Goal: Task Accomplishment & Management: Use online tool/utility

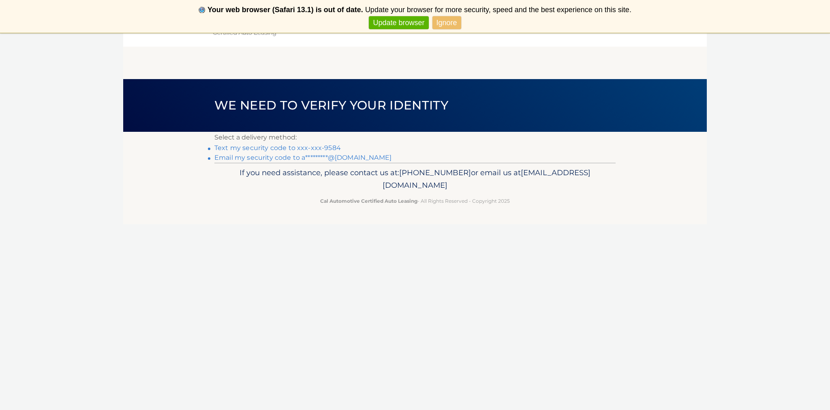
click at [450, 24] on link "Ignore" at bounding box center [447, 22] width 29 height 13
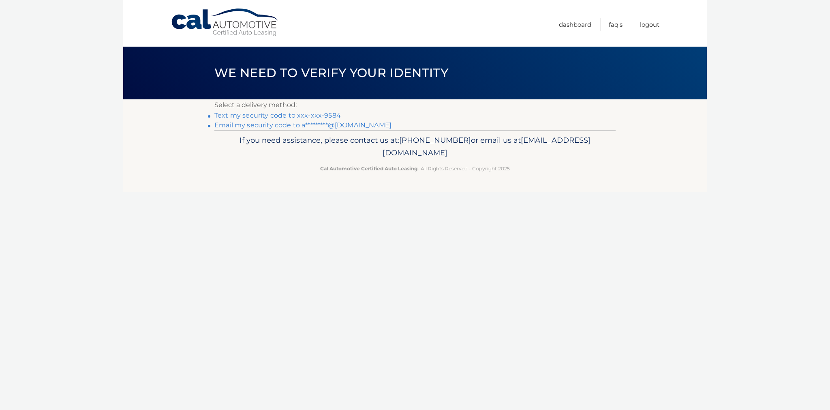
click at [328, 115] on link "Text my security code to xxx-xxx-9584" at bounding box center [277, 115] width 126 height 8
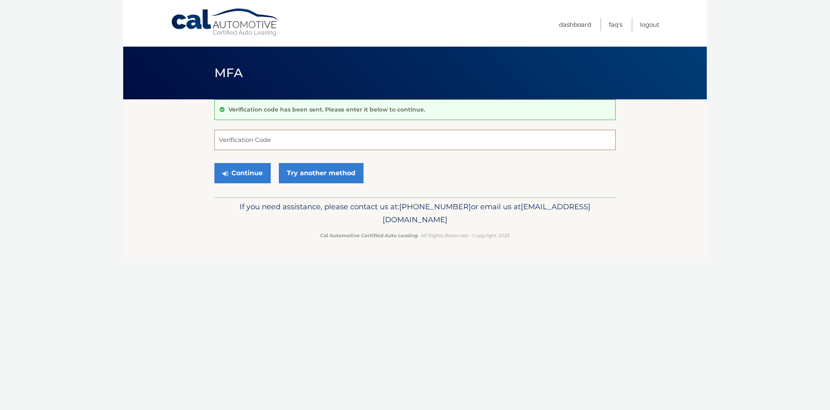
click at [235, 141] on input "Verification Code" at bounding box center [414, 140] width 401 height 20
type input "865758"
click at [248, 172] on button "Continue" at bounding box center [242, 173] width 56 height 20
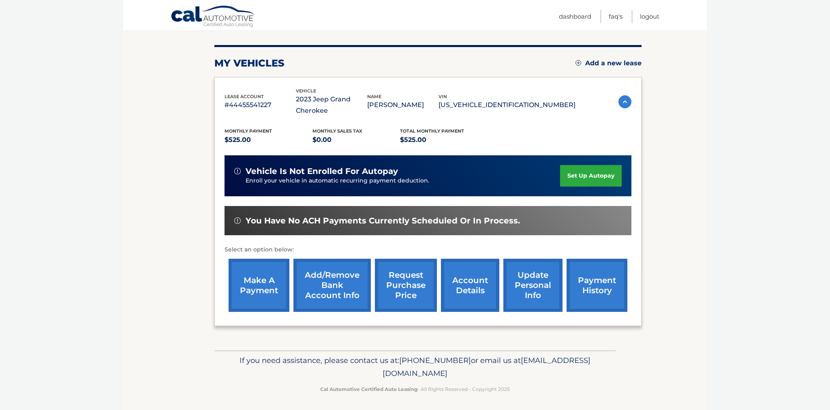
scroll to position [91, 0]
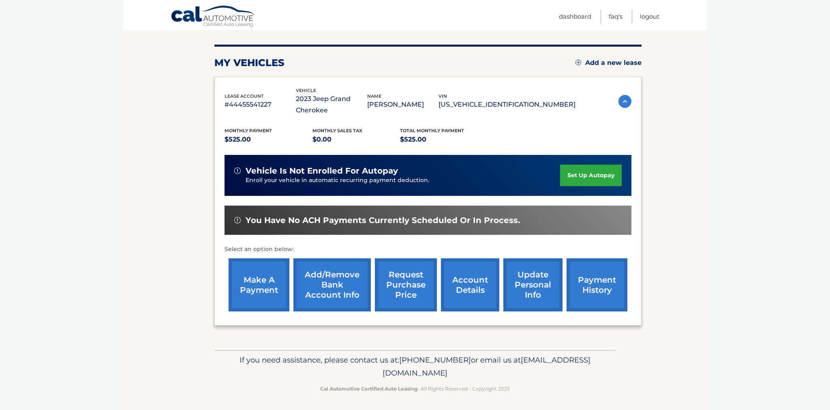
click at [253, 292] on link "make a payment" at bounding box center [259, 284] width 61 height 53
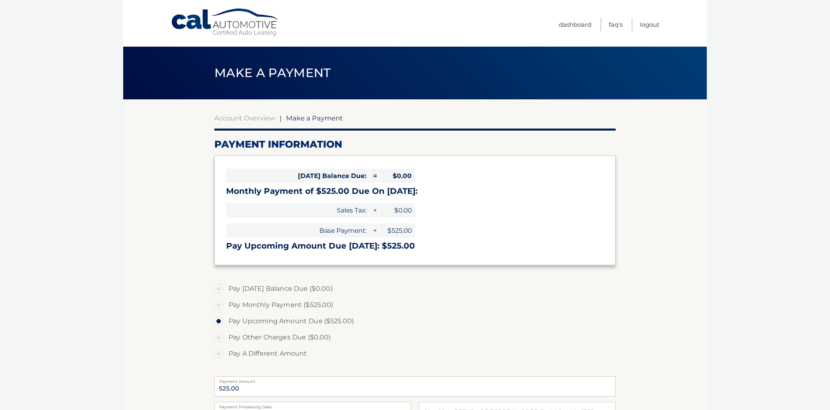
select select "YWYxZjY1OTYtNDM0Mi00MjQwLWE2NTUtMDQ0MzQ0ZTBjNzIy"
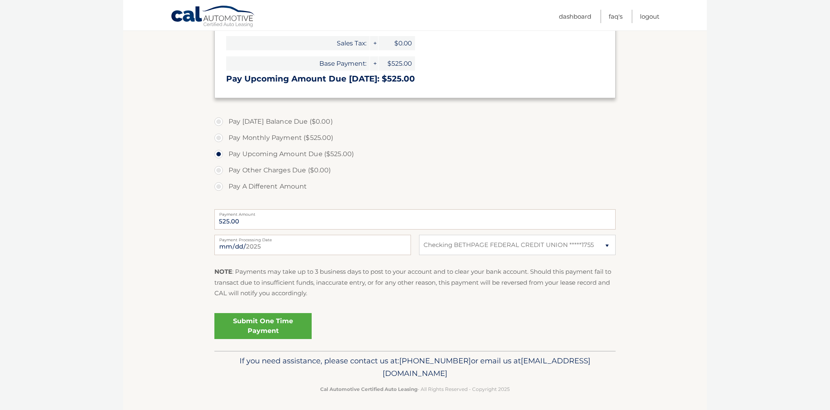
scroll to position [164, 0]
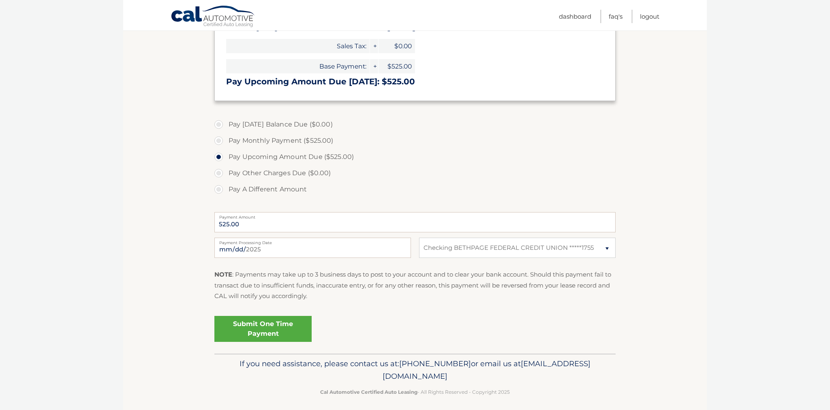
click at [270, 325] on link "Submit One Time Payment" at bounding box center [262, 329] width 97 height 26
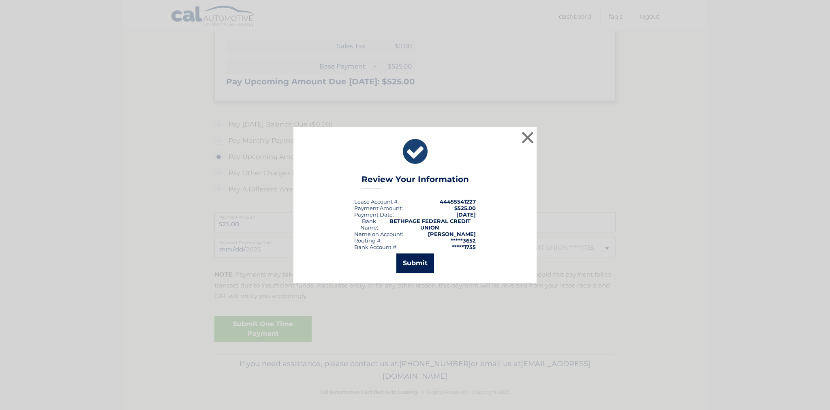
click at [413, 267] on button "Submit" at bounding box center [415, 262] width 38 height 19
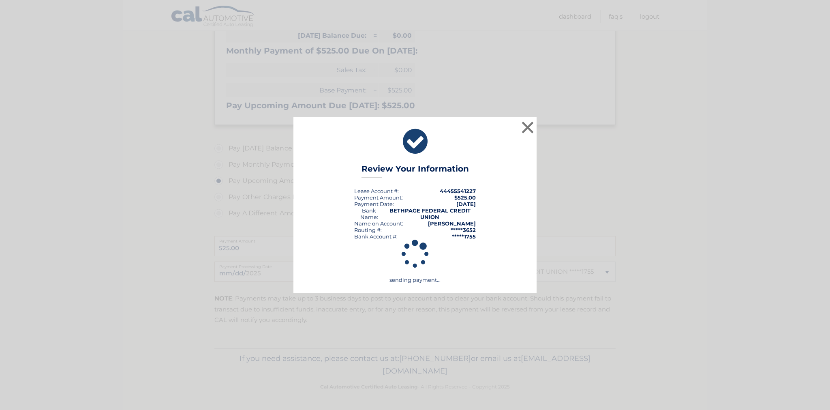
scroll to position [138, 0]
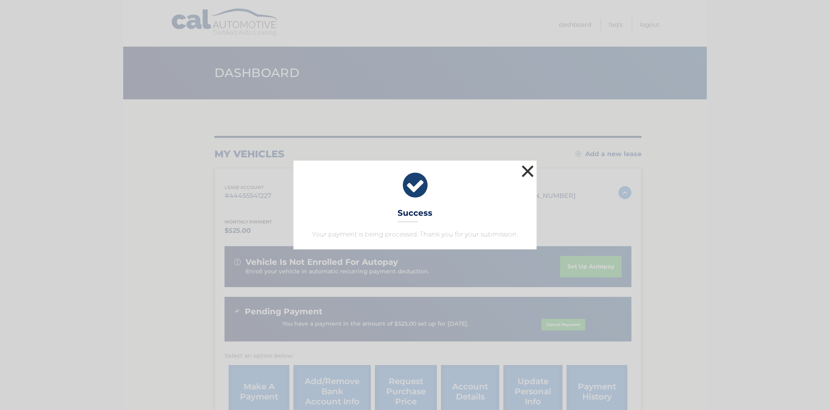
click at [529, 171] on button "×" at bounding box center [528, 171] width 16 height 16
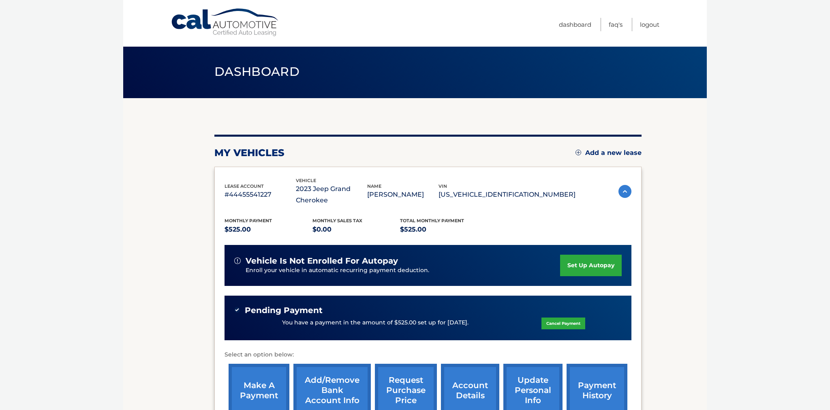
scroll to position [0, 0]
